Goal: Transaction & Acquisition: Download file/media

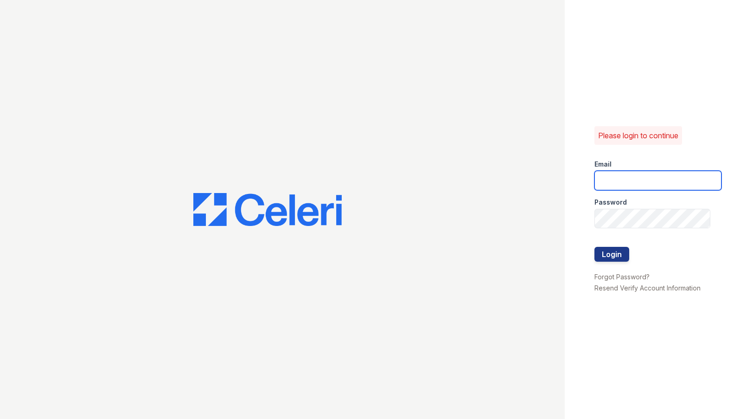
click at [623, 176] on input "email" at bounding box center [658, 180] width 127 height 19
type input "mjuarez@trinity-pm.com"
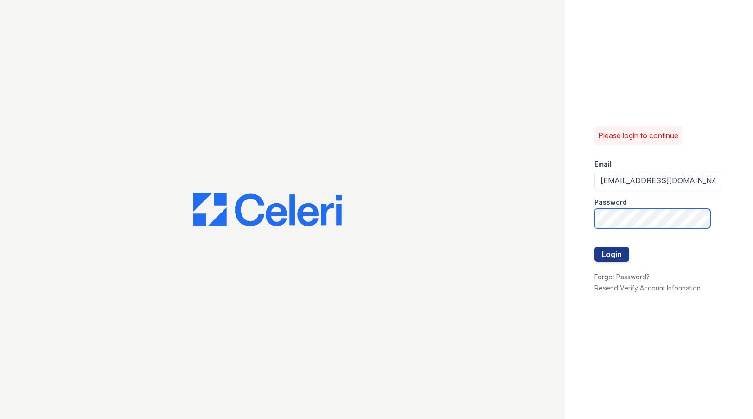
click at [595, 247] on button "Login" at bounding box center [612, 254] width 35 height 15
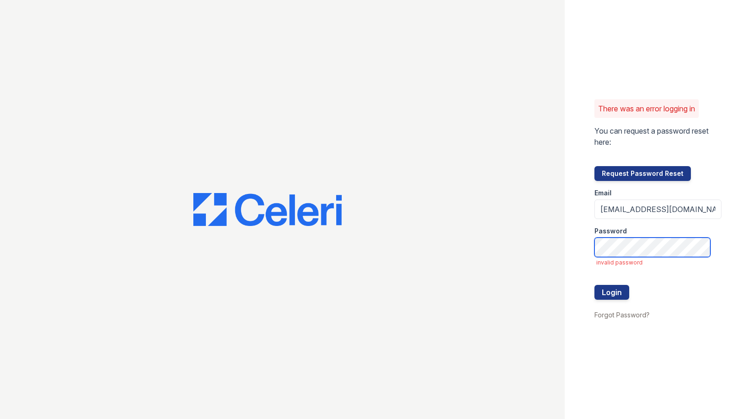
click at [595, 285] on button "Login" at bounding box center [612, 292] width 35 height 15
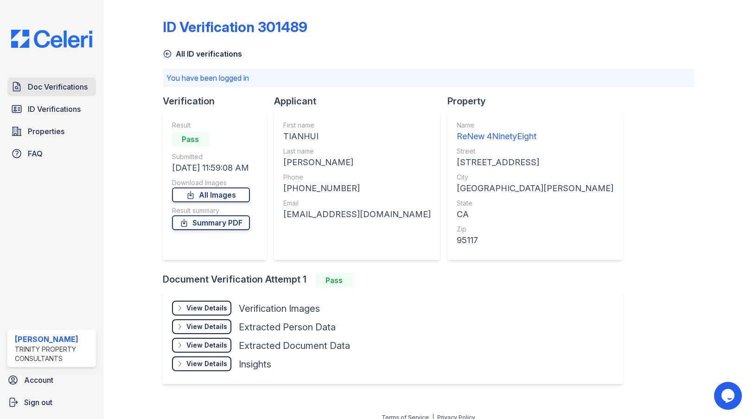
click at [73, 90] on span "Doc Verifications" at bounding box center [58, 86] width 60 height 11
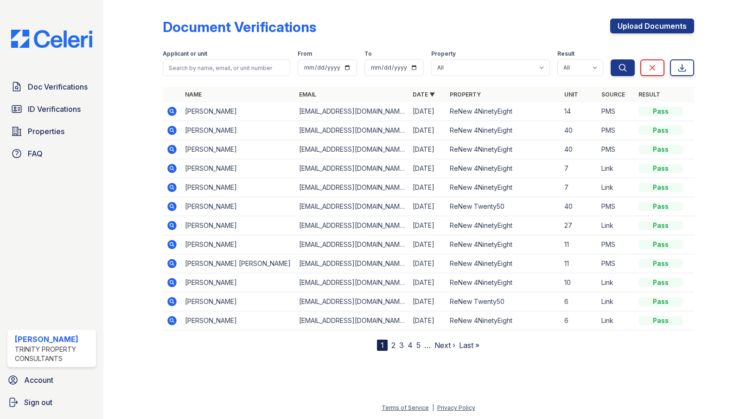
click at [172, 130] on icon at bounding box center [171, 130] width 2 height 2
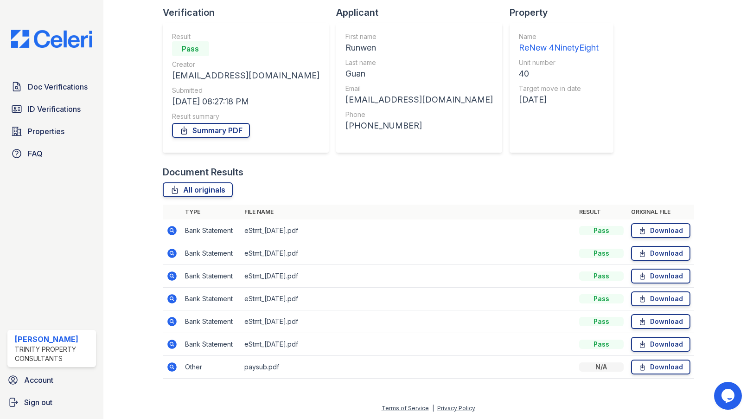
scroll to position [63, 0]
click at [649, 231] on link "Download" at bounding box center [660, 230] width 59 height 15
click at [660, 366] on link "Download" at bounding box center [660, 366] width 59 height 15
click at [642, 229] on link "Download" at bounding box center [660, 230] width 59 height 15
click at [650, 276] on link "Download" at bounding box center [660, 275] width 59 height 15
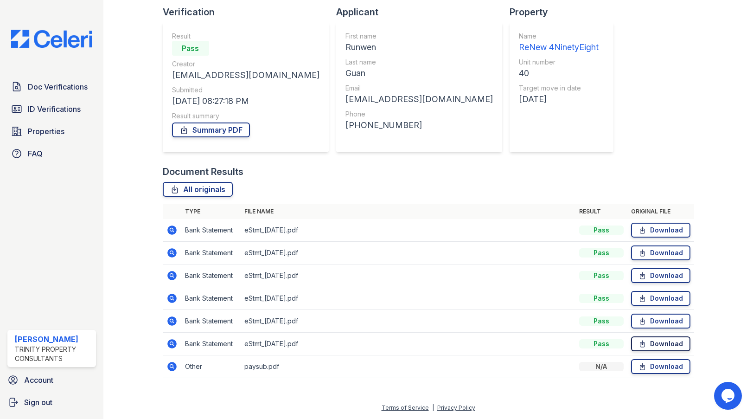
click at [646, 345] on link "Download" at bounding box center [660, 343] width 59 height 15
click at [665, 278] on link "Download" at bounding box center [660, 275] width 59 height 15
click at [647, 345] on link "Download" at bounding box center [660, 343] width 59 height 15
drag, startPoint x: 659, startPoint y: 228, endPoint x: 633, endPoint y: 232, distance: 26.2
click at [659, 228] on link "Download" at bounding box center [660, 230] width 59 height 15
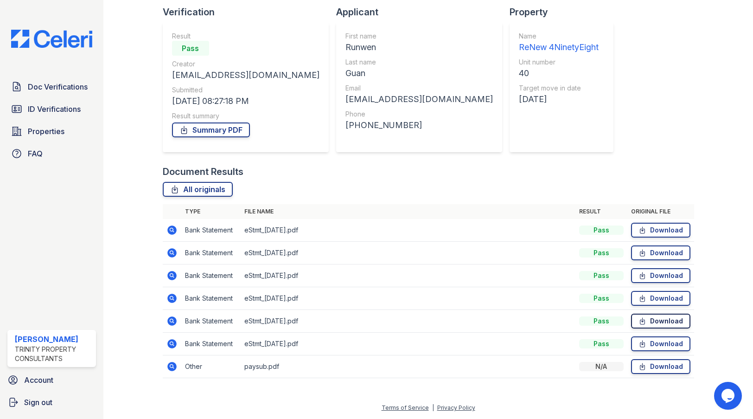
click at [655, 320] on link "Download" at bounding box center [660, 321] width 59 height 15
click at [583, 111] on div "Document Verification 182090 All document verifications Verification Result Pas…" at bounding box center [429, 164] width 532 height 447
